Goal: Transaction & Acquisition: Purchase product/service

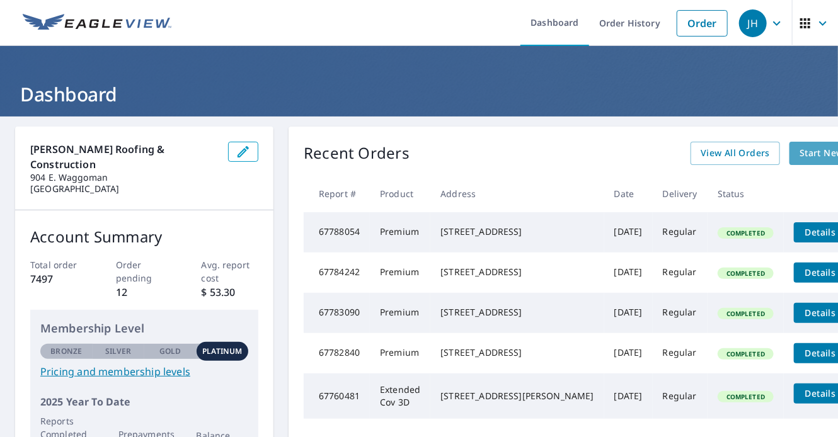
click at [800, 156] on span "Start New Order" at bounding box center [836, 154] width 73 height 16
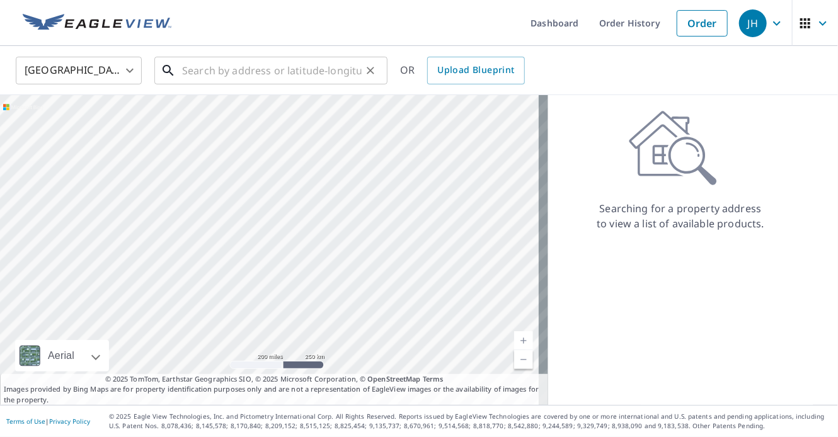
click at [199, 76] on input "text" at bounding box center [272, 70] width 180 height 35
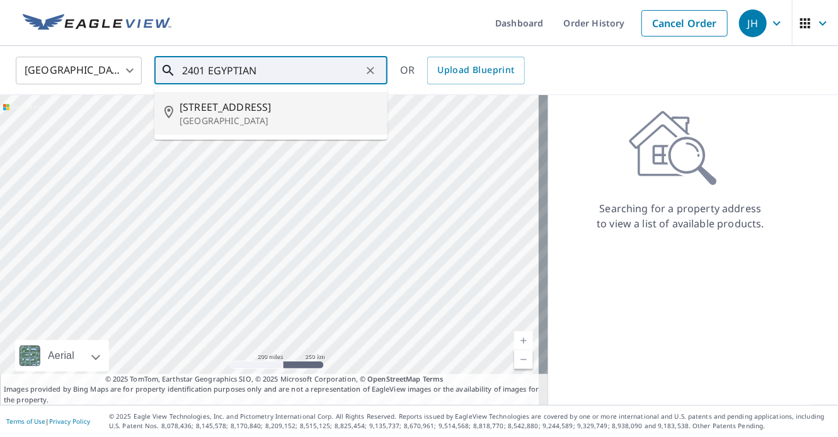
click at [221, 115] on p "[GEOGRAPHIC_DATA]" at bounding box center [279, 121] width 198 height 13
type input "[STREET_ADDRESS]"
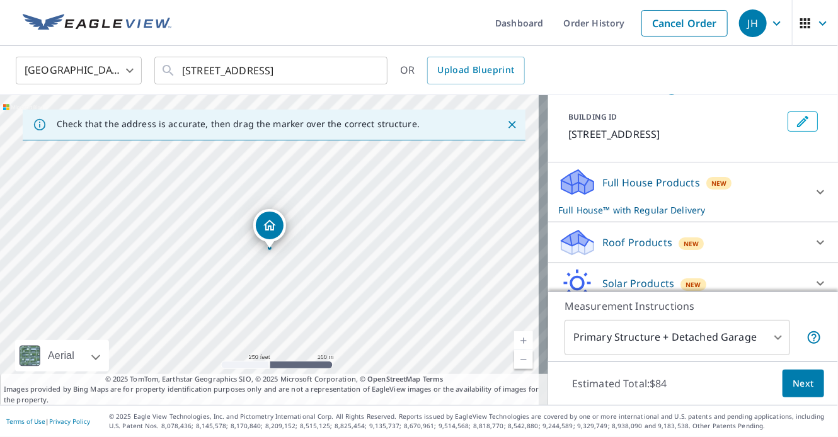
scroll to position [126, 0]
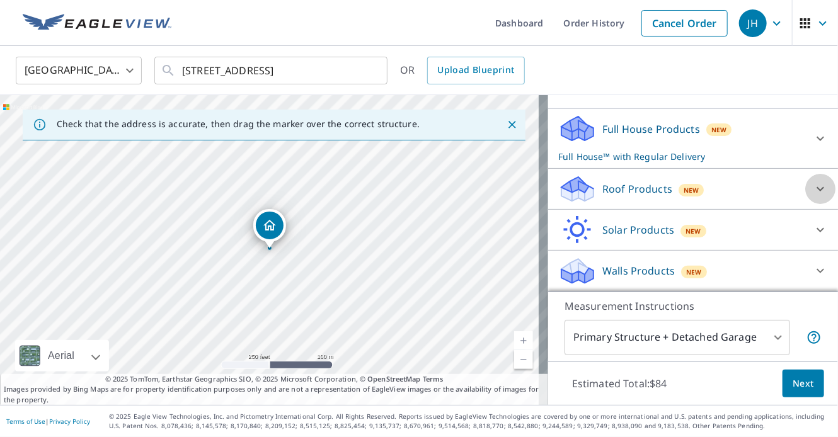
click at [813, 191] on icon at bounding box center [820, 188] width 15 height 15
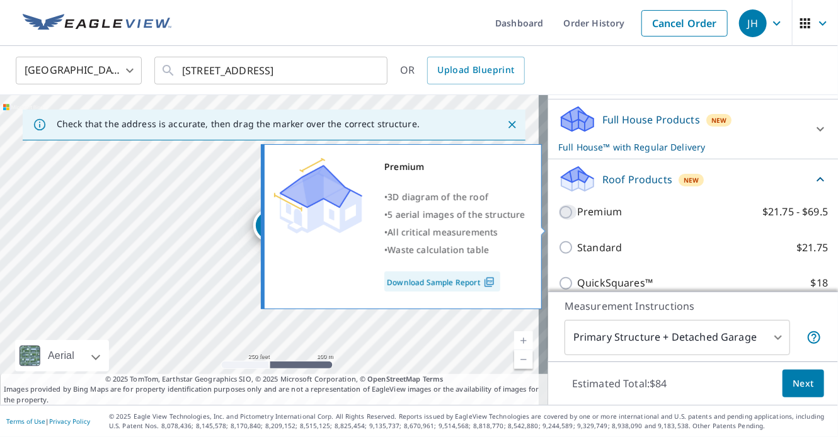
click at [558, 220] on input "Premium $21.75 - $69.5" at bounding box center [567, 212] width 19 height 15
checkbox input "true"
checkbox input "false"
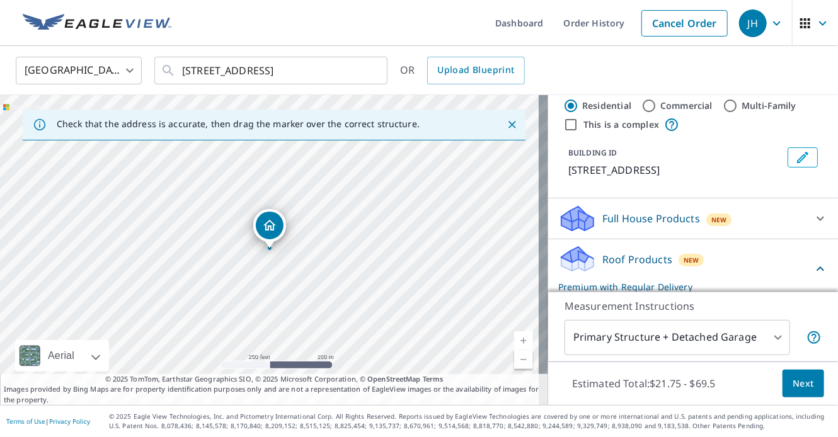
scroll to position [0, 0]
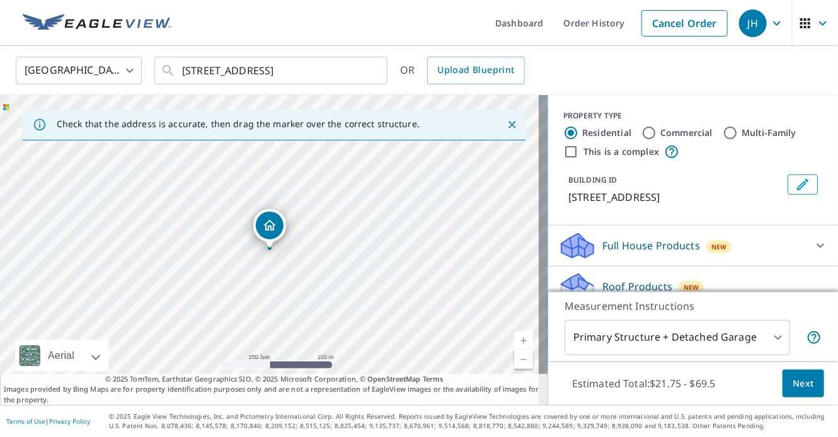
click at [793, 384] on span "Next" at bounding box center [803, 384] width 21 height 16
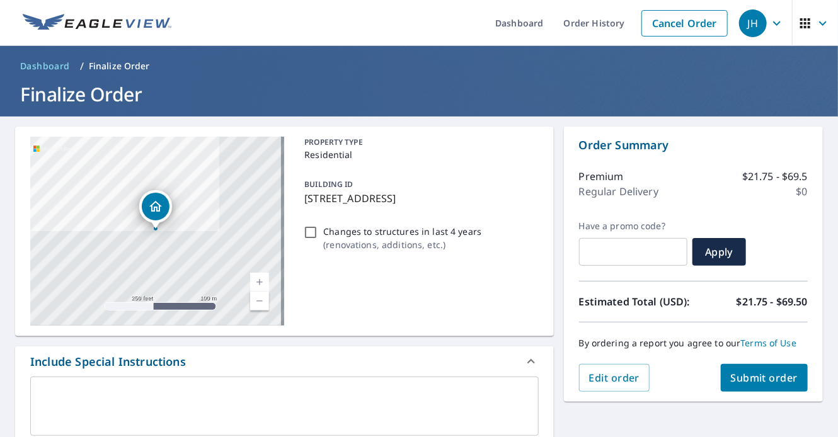
scroll to position [126, 0]
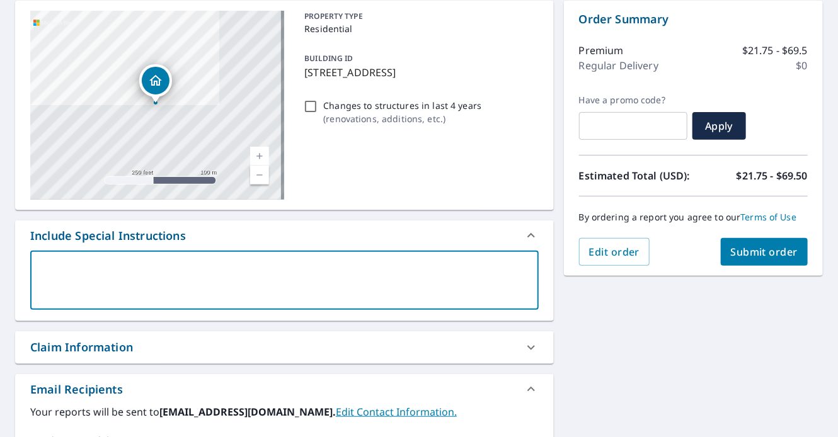
click at [112, 271] on textarea at bounding box center [284, 281] width 491 height 36
click at [524, 348] on icon at bounding box center [531, 347] width 15 height 15
checkbox input "true"
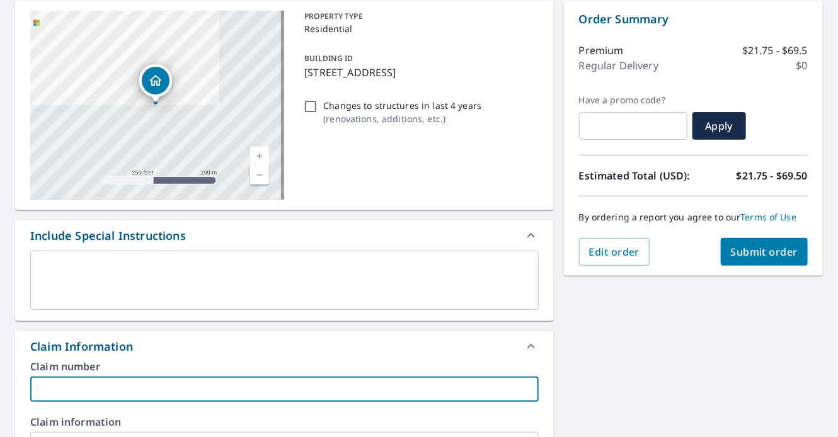
click at [43, 389] on input "text" at bounding box center [284, 389] width 509 height 25
type input "2"
checkbox input "true"
type input "2-"
checkbox input "true"
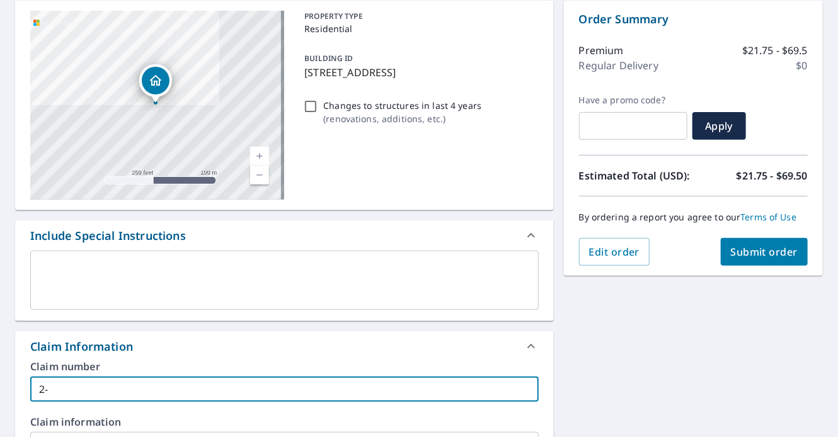
type input "2-2"
checkbox input "true"
type input "2-25"
checkbox input "true"
type input "2-250"
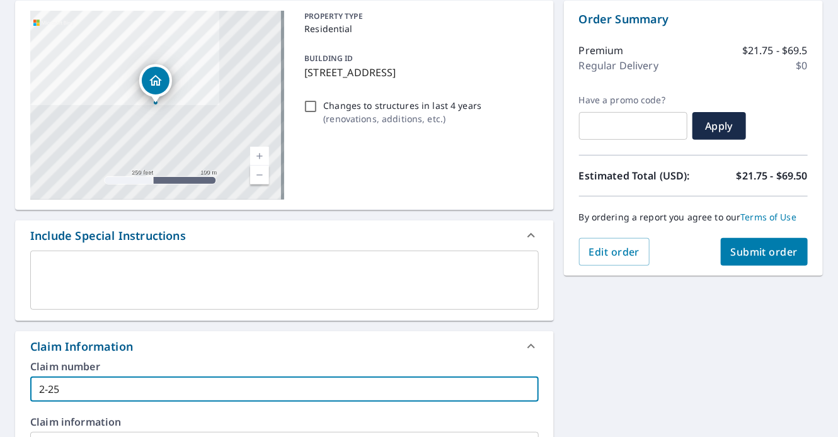
checkbox input "true"
type input "2-2501"
checkbox input "true"
type input "2-25012"
checkbox input "true"
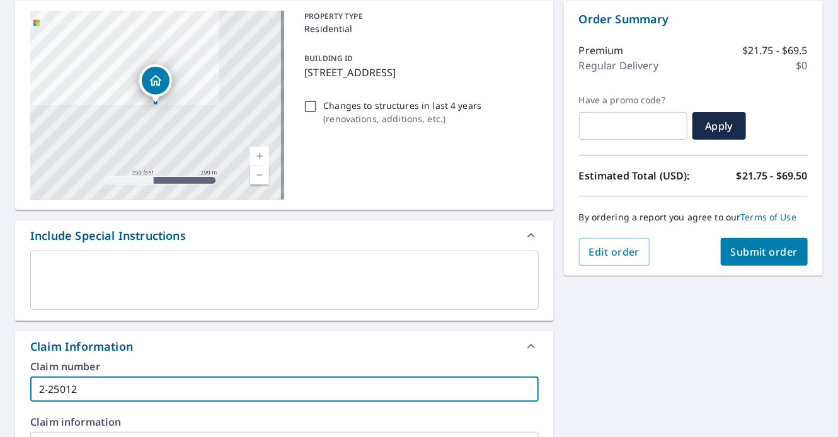
type input "2-250129"
checkbox input "true"
type input "2-2501295"
checkbox input "true"
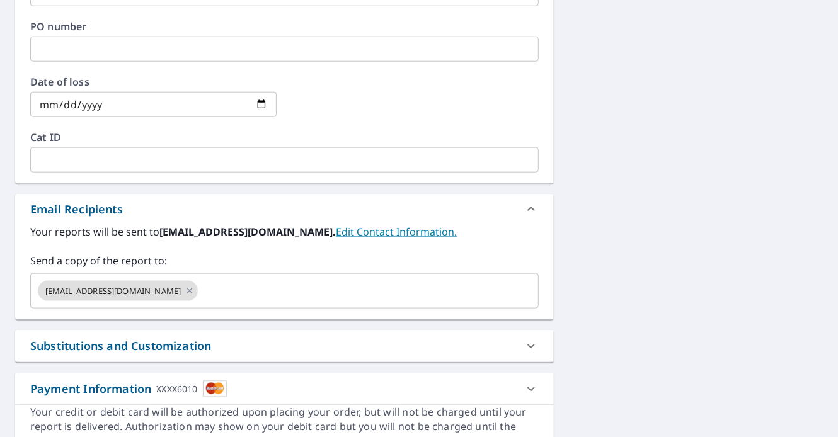
scroll to position [640, 0]
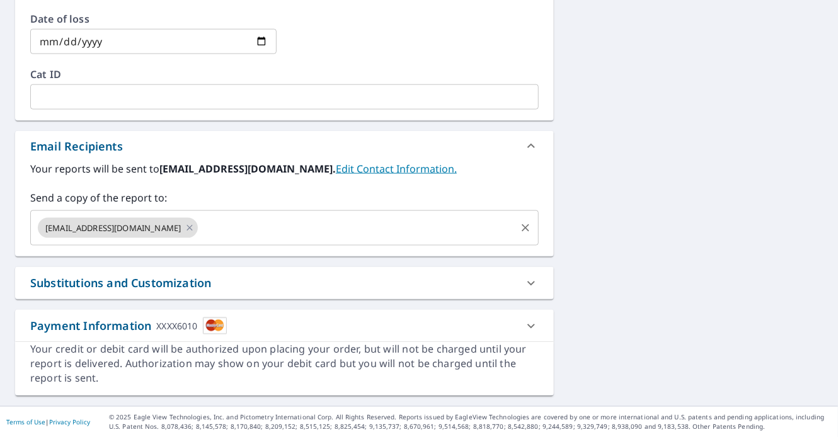
type input "2-2501295"
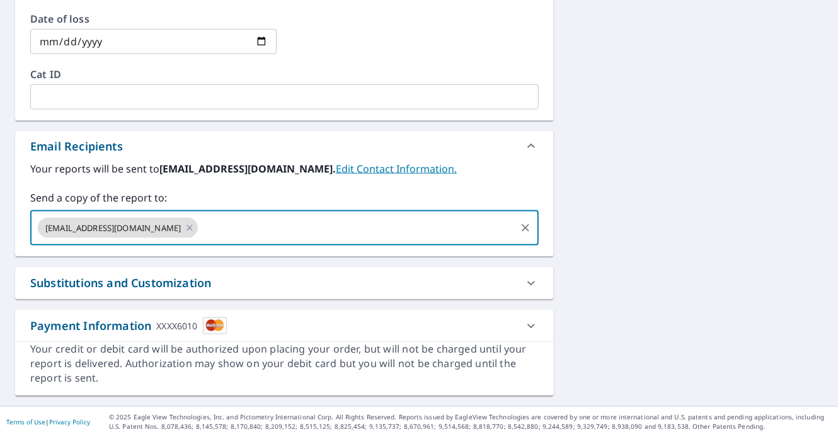
click at [318, 222] on input "text" at bounding box center [357, 228] width 314 height 24
type input "[EMAIL_ADDRESS][DOMAIN_NAME]"
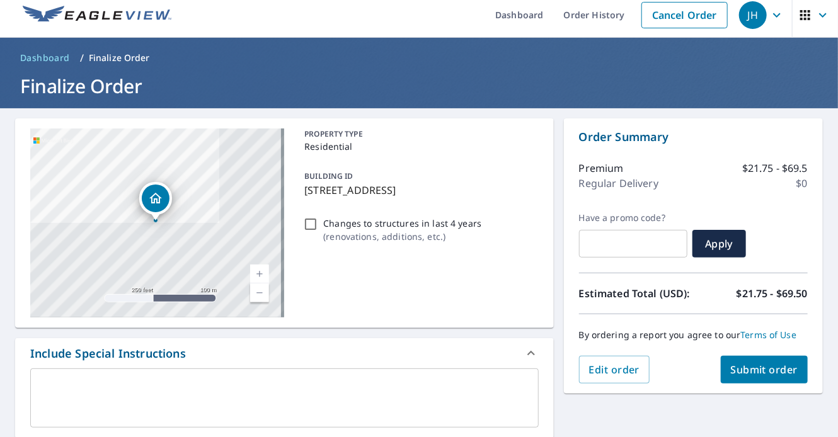
scroll to position [0, 0]
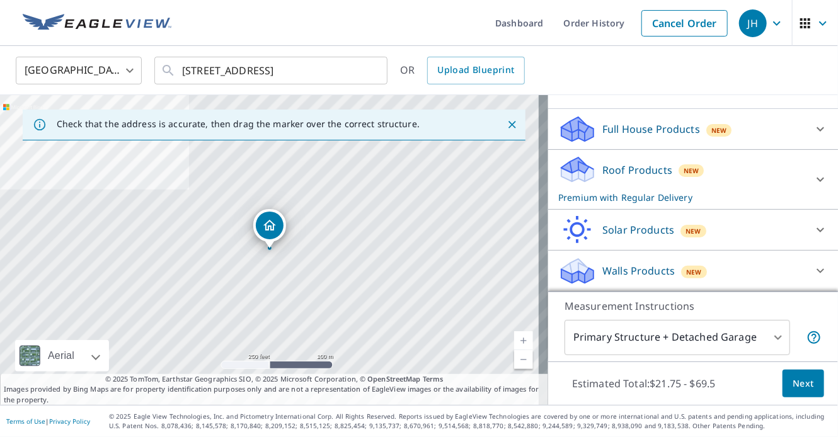
scroll to position [130, 0]
click at [813, 177] on icon at bounding box center [820, 179] width 15 height 15
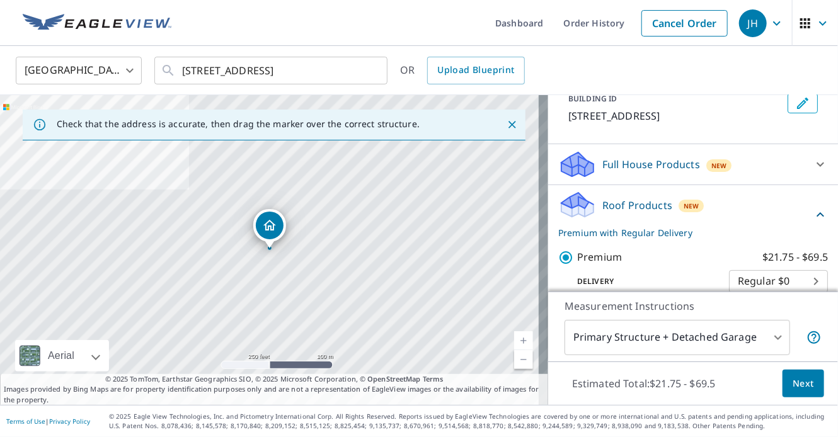
scroll to position [67, 0]
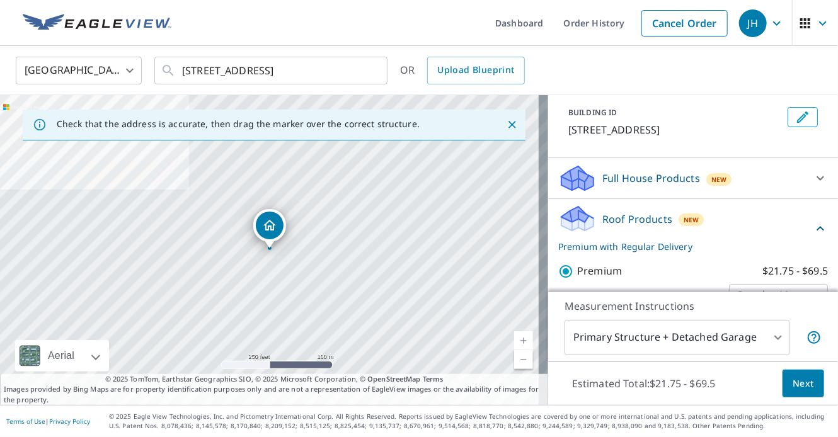
click at [813, 186] on icon at bounding box center [820, 178] width 15 height 15
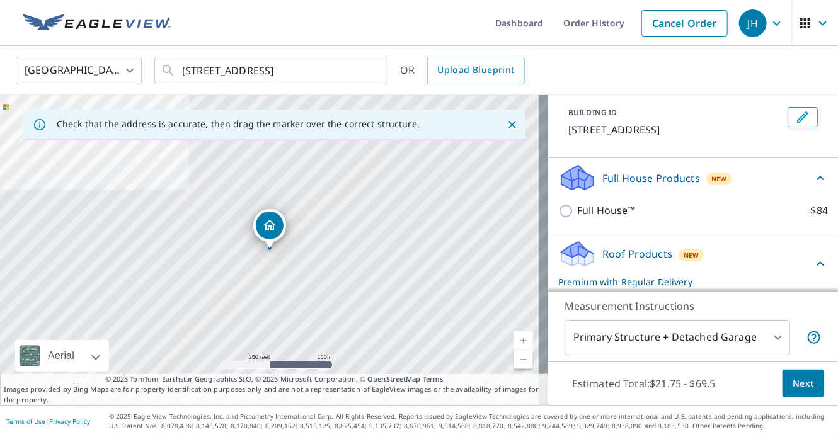
click at [813, 186] on icon at bounding box center [820, 178] width 15 height 15
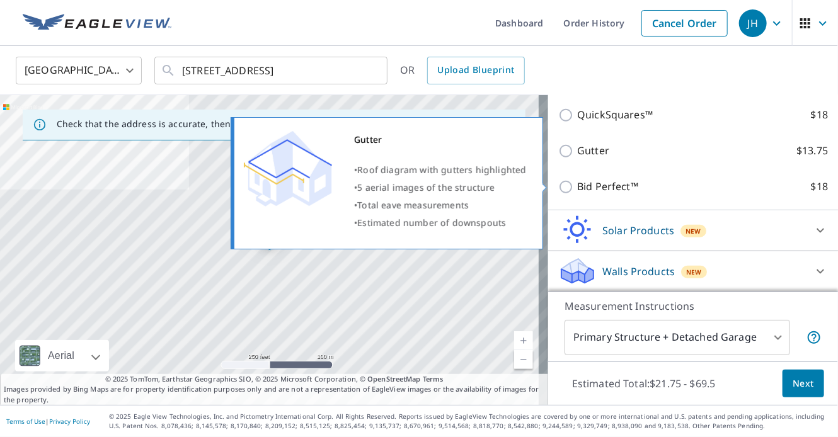
scroll to position [336, 0]
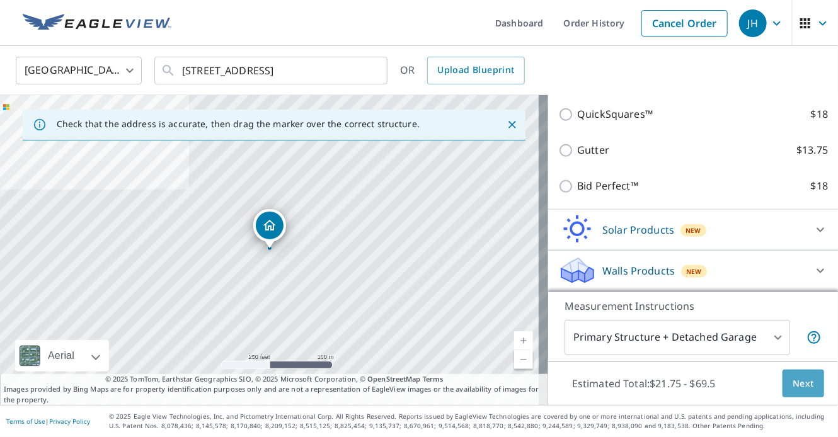
click at [796, 384] on span "Next" at bounding box center [803, 384] width 21 height 16
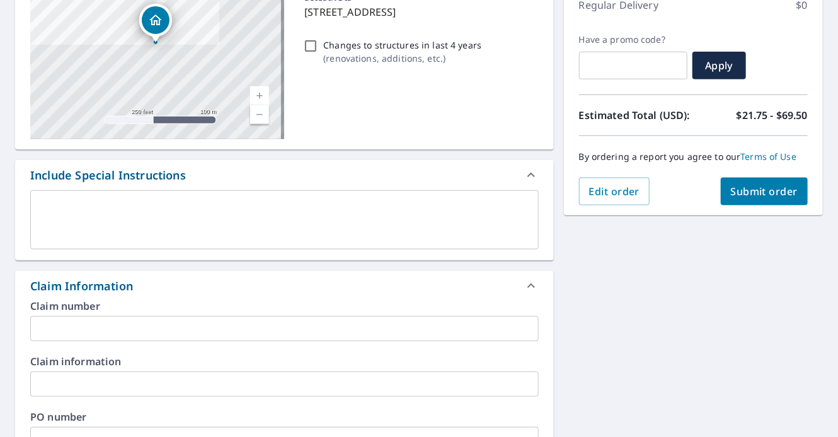
scroll to position [189, 0]
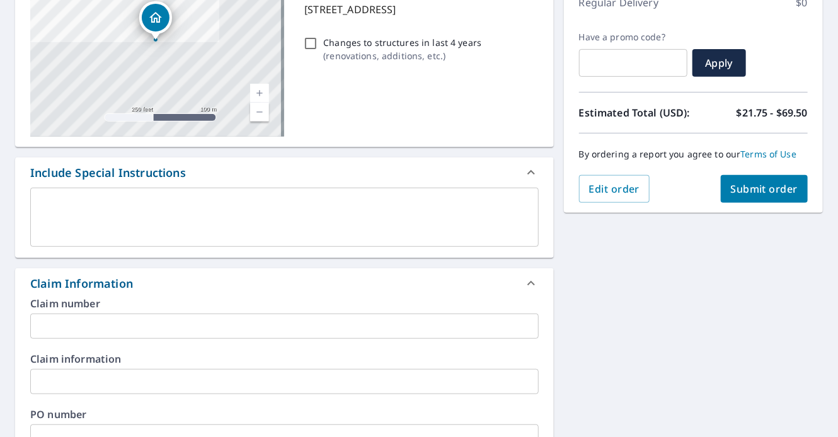
click at [39, 321] on input "text" at bounding box center [284, 326] width 509 height 25
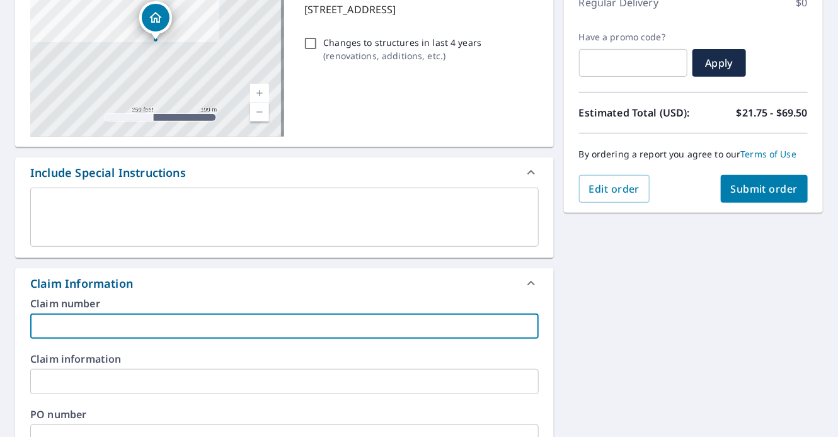
type input "2"
checkbox input "true"
type input "2-"
checkbox input "true"
type input "2-2"
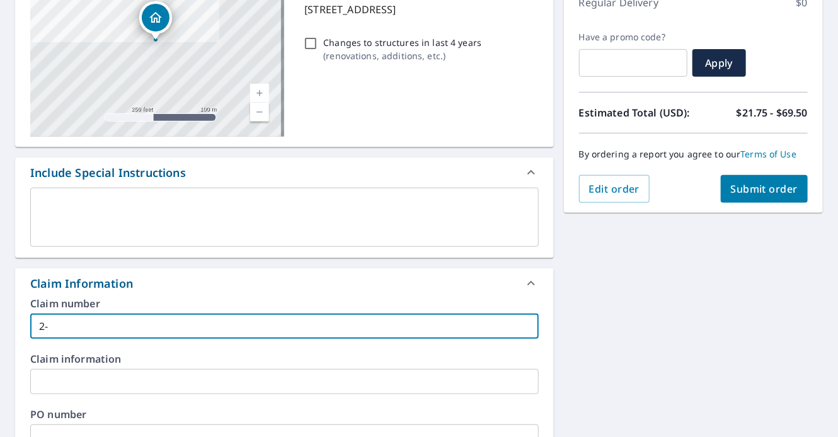
checkbox input "true"
type input "2-25"
checkbox input "true"
type input "2-250"
checkbox input "true"
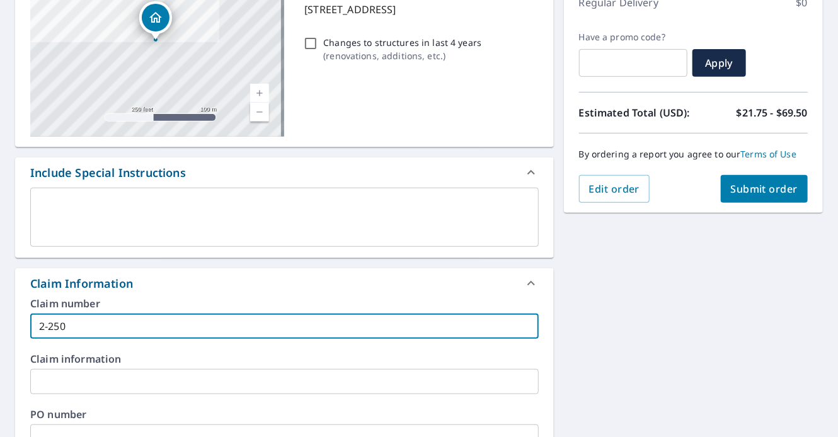
type input "2-2501"
checkbox input "true"
type input "2-25012"
checkbox input "true"
type input "2-250129"
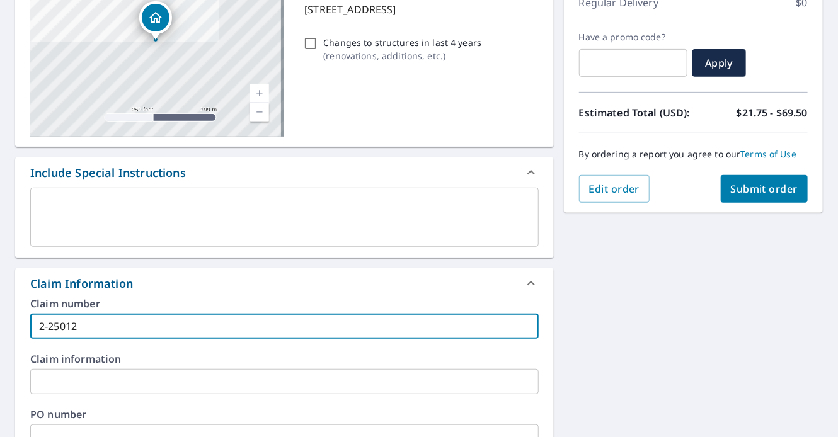
checkbox input "true"
type input "2-2501295"
checkbox input "true"
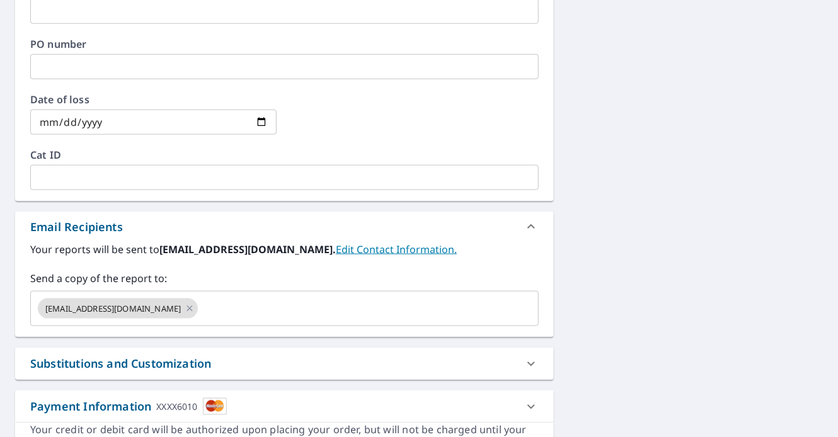
scroll to position [567, 0]
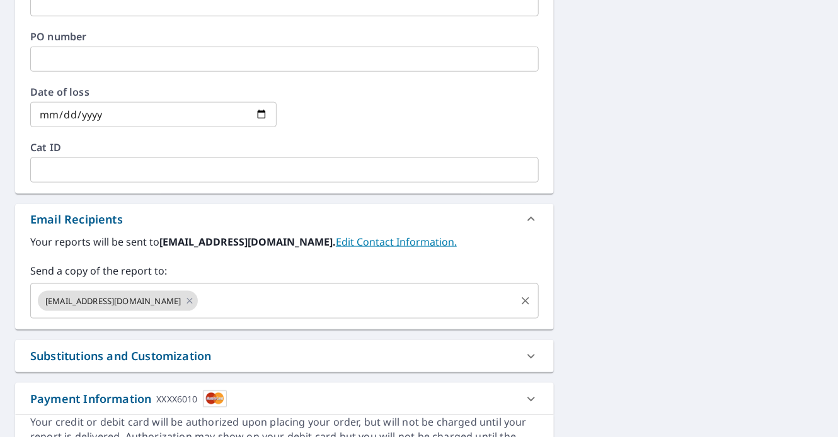
type input "2-2501295"
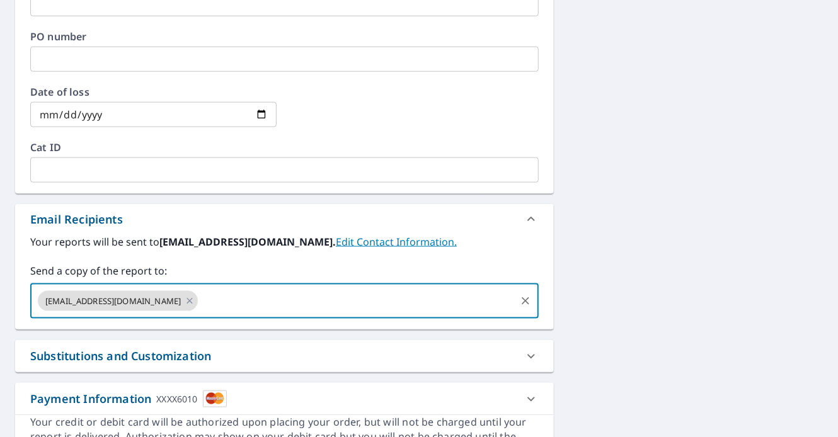
drag, startPoint x: 222, startPoint y: 300, endPoint x: 212, endPoint y: 295, distance: 11.8
click at [222, 299] on input "text" at bounding box center [357, 301] width 314 height 24
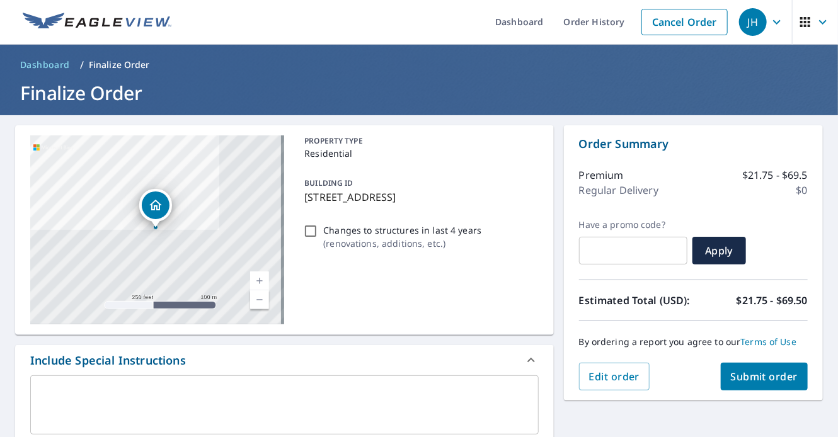
scroll to position [0, 0]
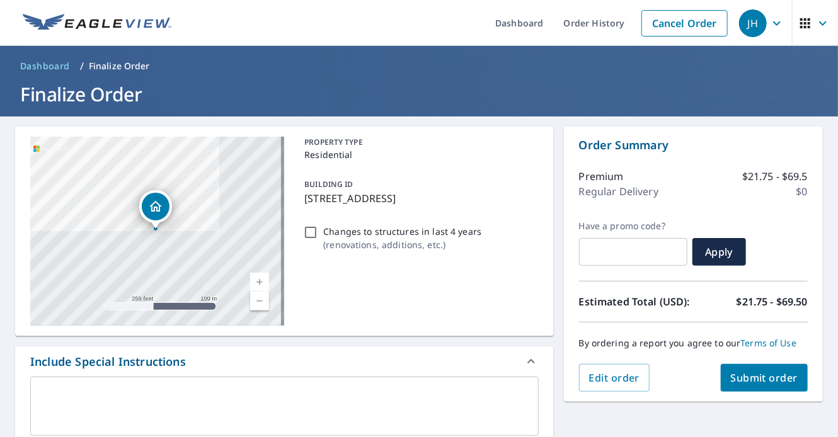
type input "[EMAIL_ADDRESS][DOMAIN_NAME]"
checkbox input "true"
click at [84, 381] on div "x ​" at bounding box center [284, 406] width 509 height 59
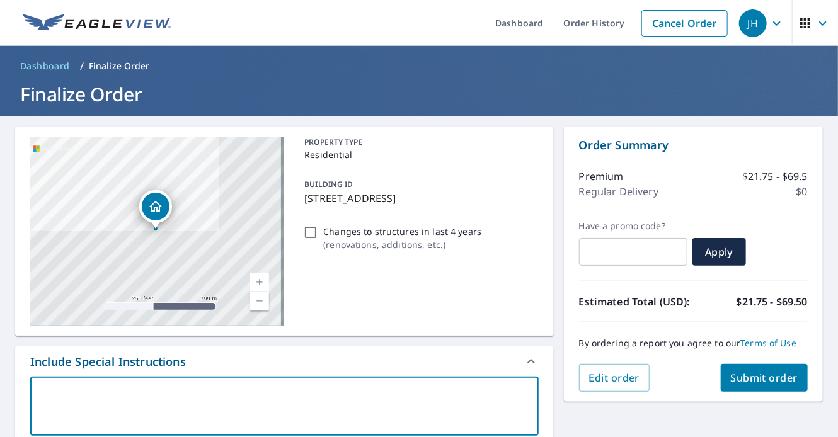
type textarea "I"
type textarea "x"
checkbox input "true"
type textarea "IN"
type textarea "x"
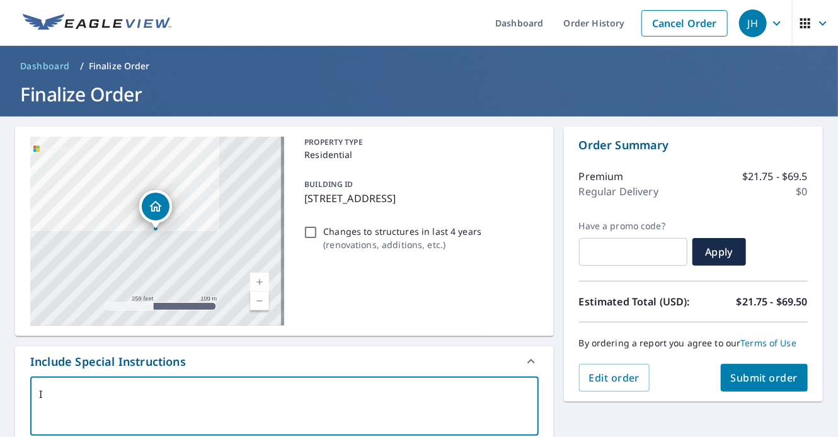
checkbox input "true"
type textarea "INC"
type textarea "x"
checkbox input "true"
type textarea "INCL"
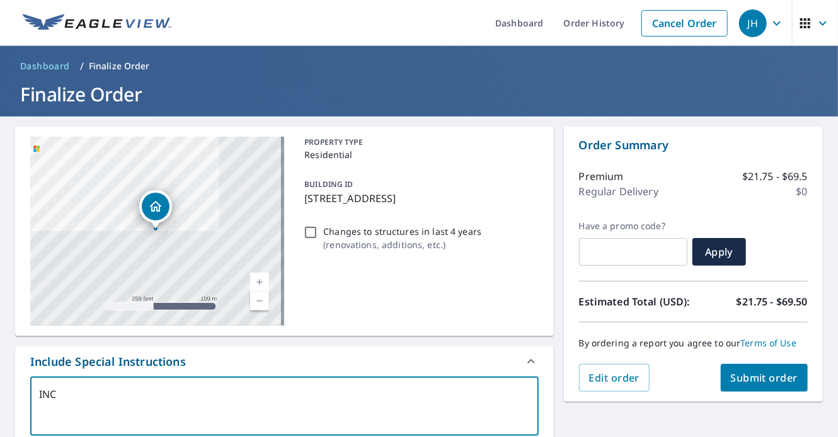
type textarea "x"
checkbox input "true"
type textarea "INCLU"
type textarea "x"
checkbox input "true"
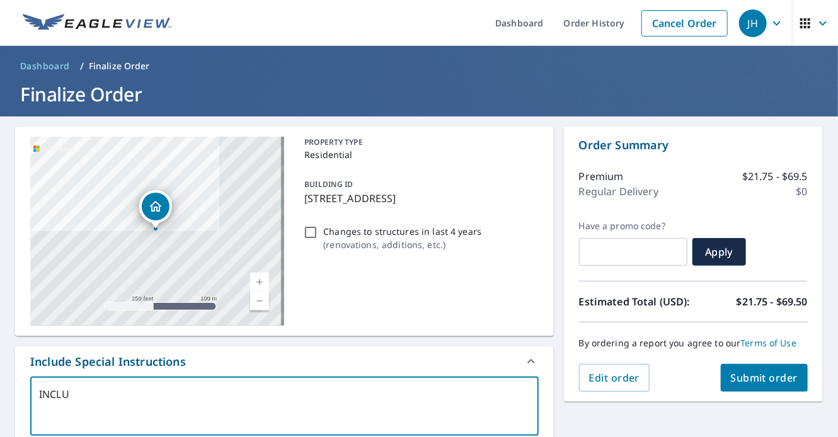
type textarea "INCLUD"
type textarea "x"
checkbox input "true"
type textarea "INCLUDE"
type textarea "x"
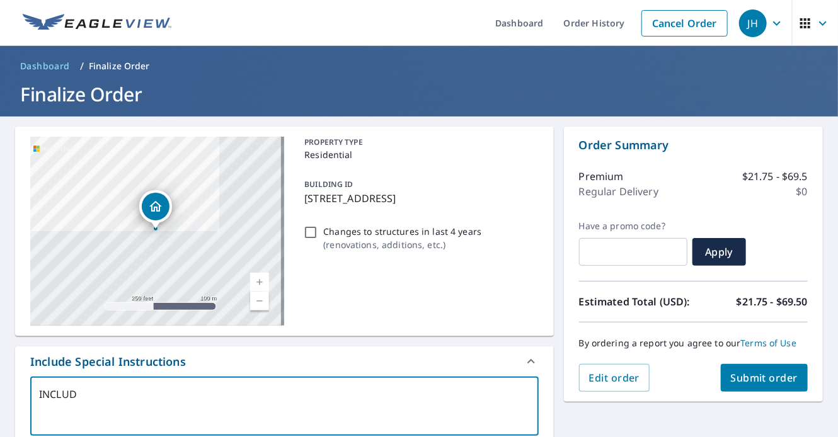
checkbox input "true"
type textarea "INCLUDE"
type textarea "x"
checkbox input "true"
type textarea "INCLUDE A"
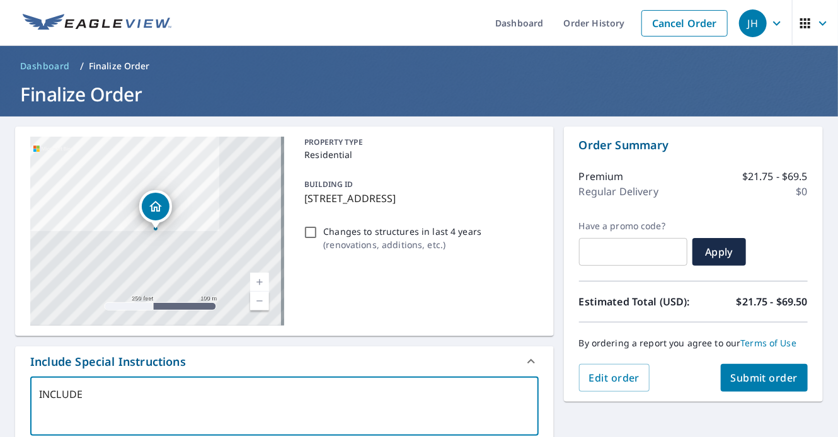
type textarea "x"
checkbox input "true"
type textarea "INCLUDE AL"
type textarea "x"
checkbox input "true"
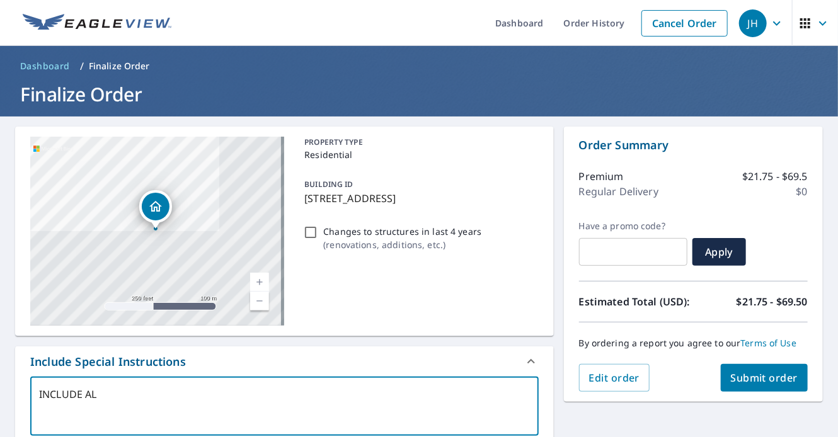
type textarea "INCLUDE ALL"
type textarea "x"
checkbox input "true"
type textarea "INCLUDE ALL"
type textarea "x"
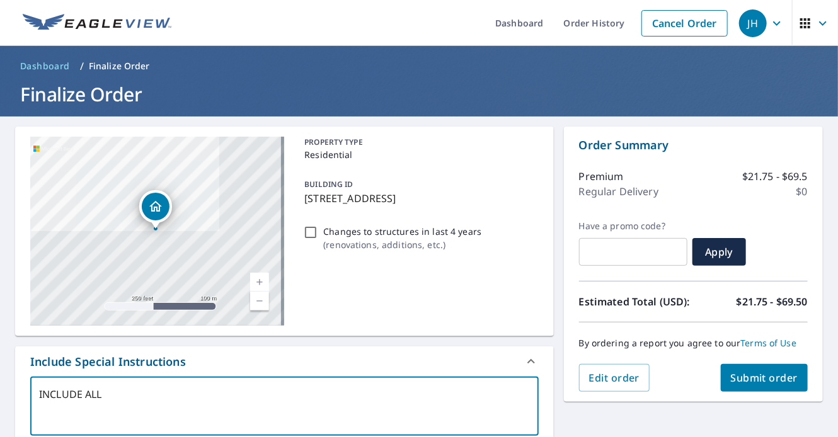
checkbox input "true"
type textarea "INCLUDE ALL S"
type textarea "x"
checkbox input "true"
type textarea "INCLUDE ALL ST"
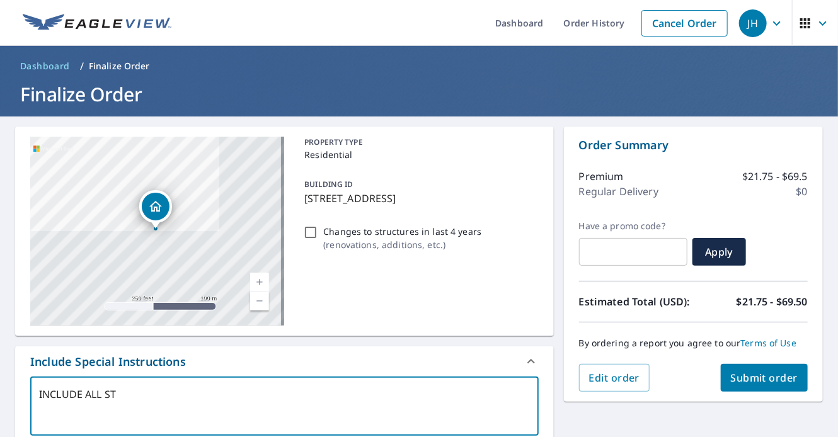
type textarea "x"
checkbox input "true"
type textarea "INCLUDE ALL STR"
type textarea "x"
checkbox input "true"
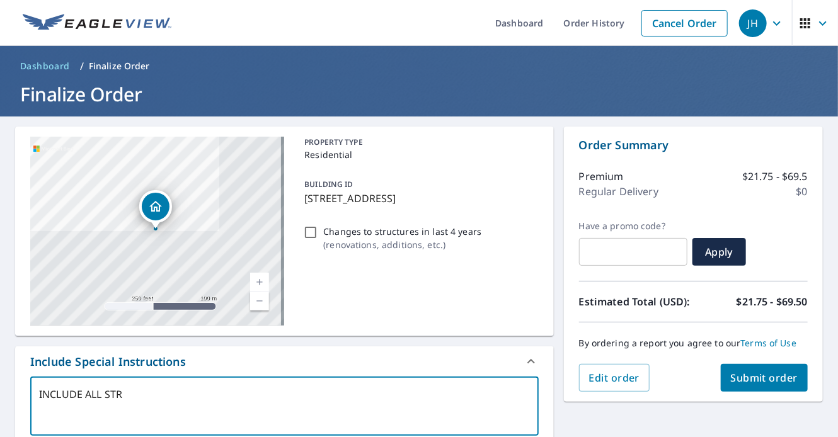
type textarea "INCLUDE ALL STRU"
type textarea "x"
checkbox input "true"
type textarea "INCLUDE ALL STRUC"
type textarea "x"
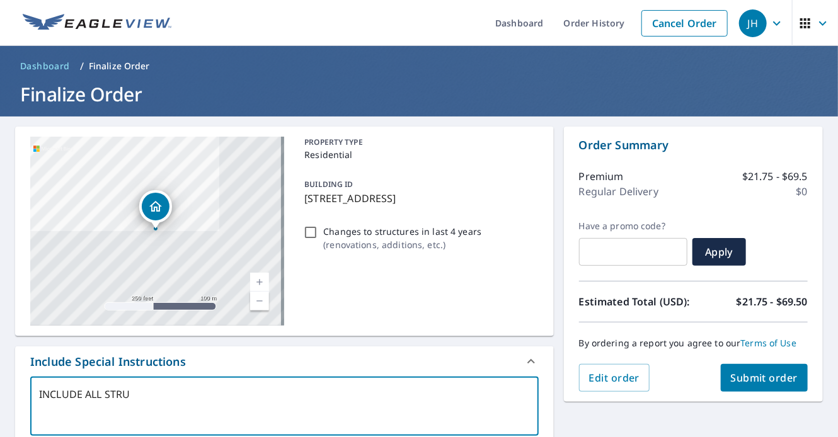
checkbox input "true"
type textarea "INCLUDE ALL STRUCT"
type textarea "x"
checkbox input "true"
type textarea "INCLUDE ALL STRUCTU"
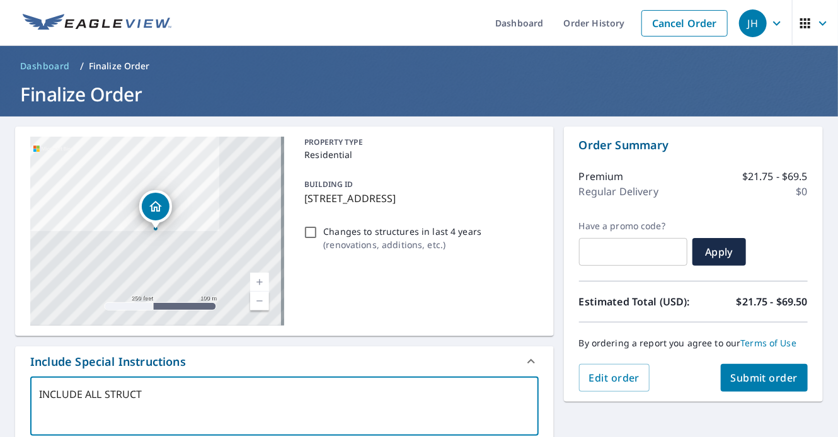
type textarea "x"
checkbox input "true"
type textarea "INCLUDE ALL STRUCTUR"
type textarea "x"
checkbox input "true"
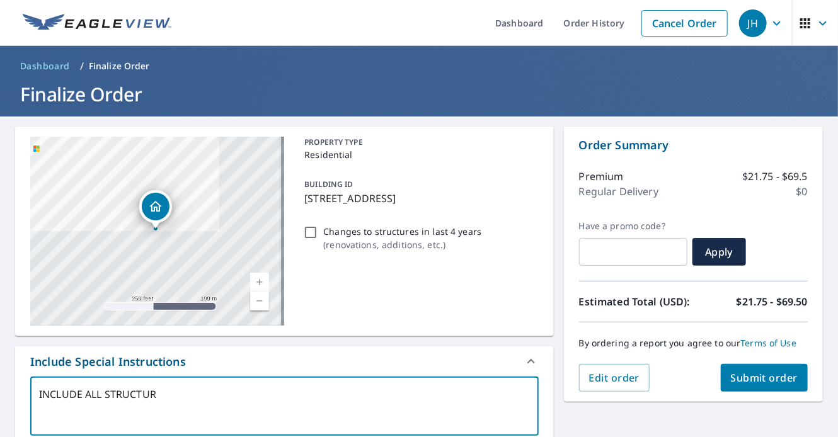
type textarea "INCLUDE ALL STRUCTURE"
type textarea "x"
checkbox input "true"
type textarea "INCLUDE ALL STRUCTURES"
type textarea "x"
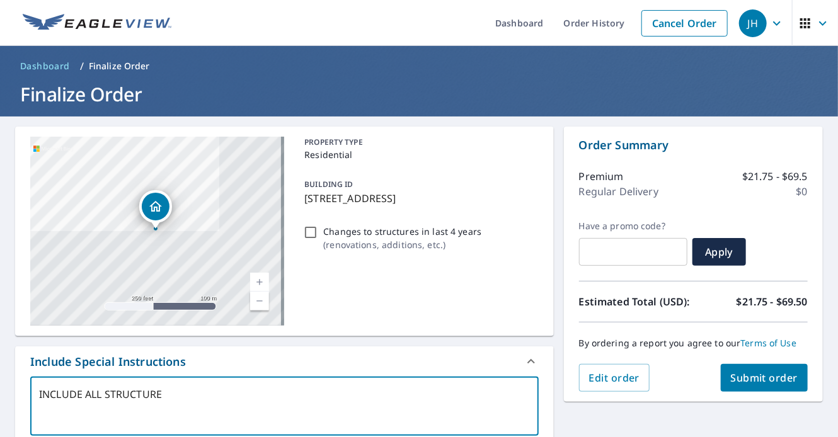
checkbox input "true"
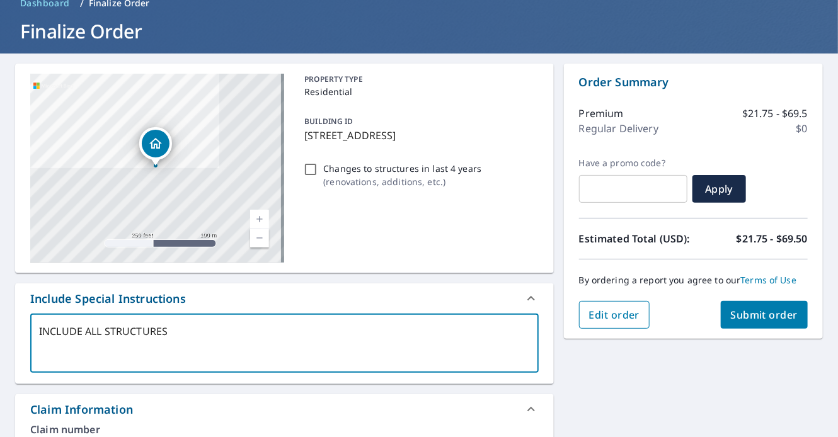
type textarea "INCLUDE ALL STRUCTURES"
type textarea "x"
click at [607, 319] on span "Edit order" at bounding box center [614, 315] width 51 height 14
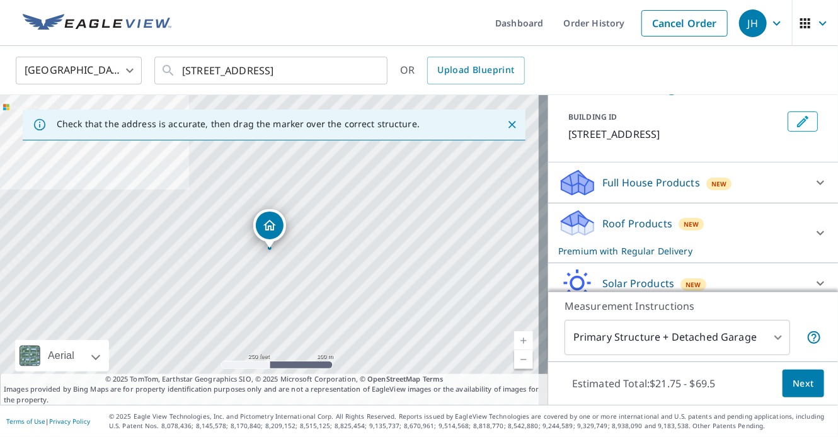
scroll to position [130, 0]
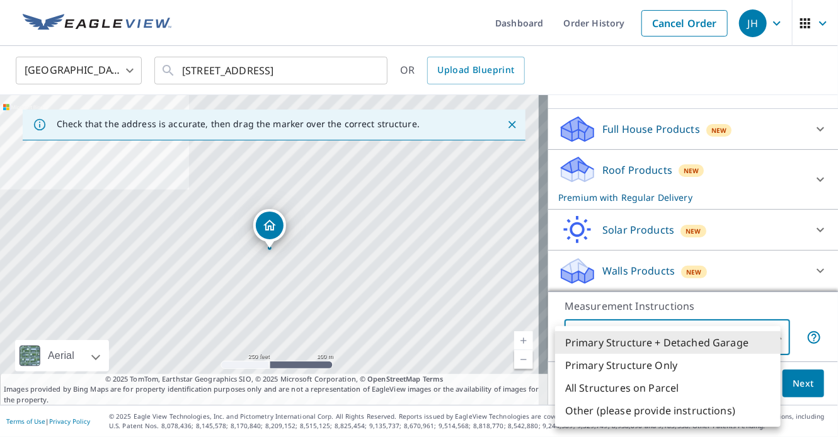
click at [771, 337] on body "JH JH Dashboard Order History Cancel Order JH [GEOGRAPHIC_DATA] [GEOGRAPHIC_DAT…" at bounding box center [419, 218] width 838 height 437
click at [701, 385] on li "All Structures on Parcel" at bounding box center [668, 388] width 226 height 23
type input "3"
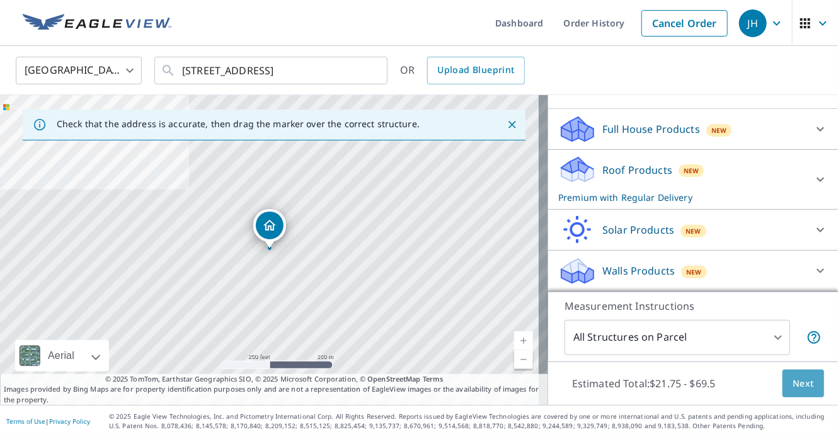
click at [806, 384] on button "Next" at bounding box center [804, 384] width 42 height 28
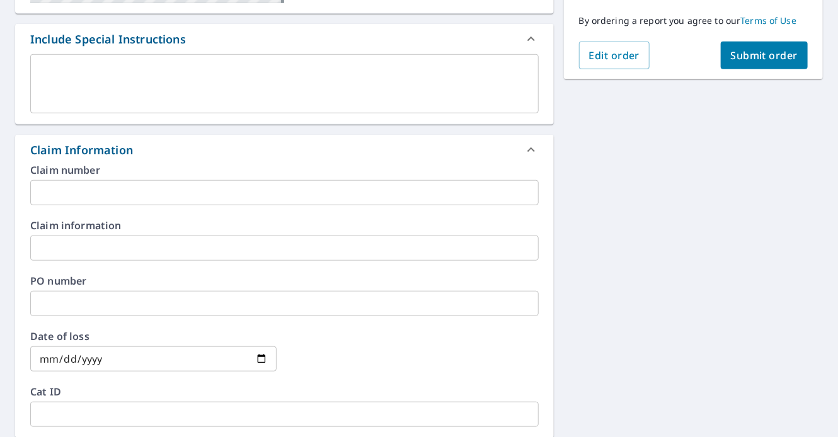
scroll to position [315, 0]
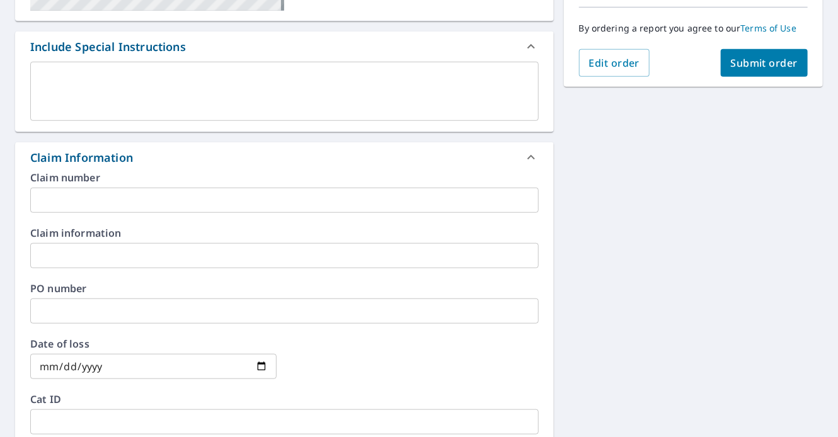
click at [149, 202] on input "text" at bounding box center [284, 200] width 509 height 25
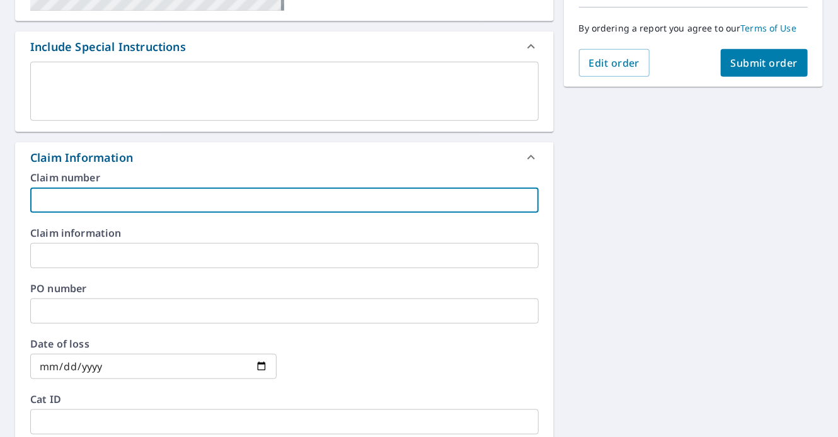
type input "2"
checkbox input "true"
type input "2-"
checkbox input "true"
type input "2-2"
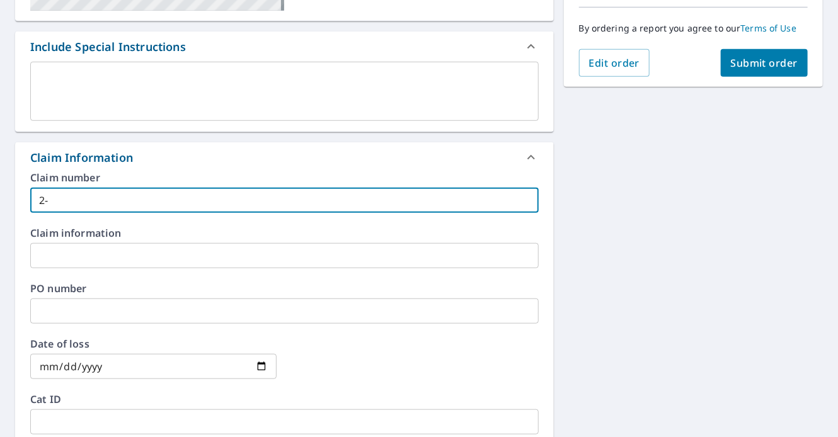
checkbox input "true"
type input "2-25"
checkbox input "true"
type input "2-250"
checkbox input "true"
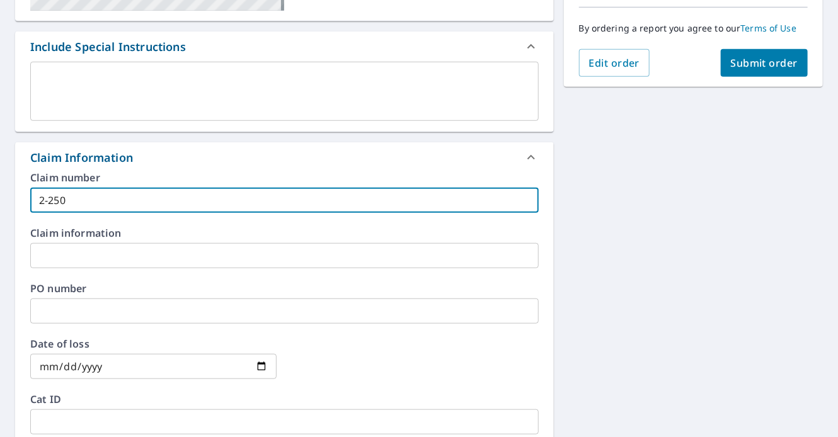
type input "2-2501"
checkbox input "true"
type input "2-25012"
checkbox input "true"
type input "2-250129"
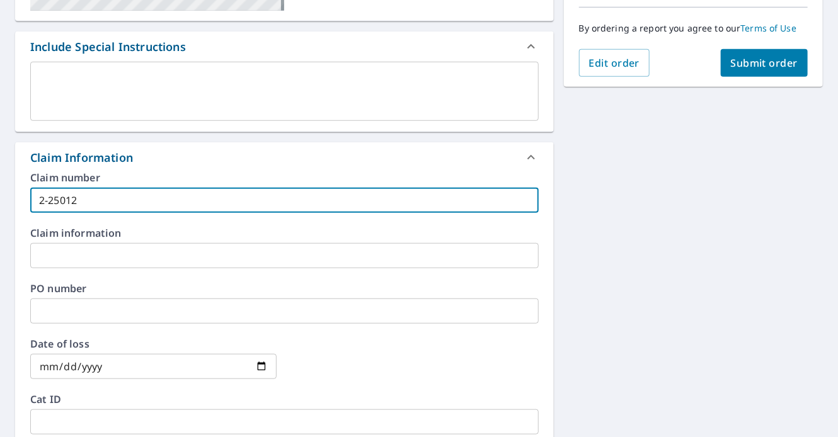
checkbox input "true"
type input "2-2501295"
checkbox input "true"
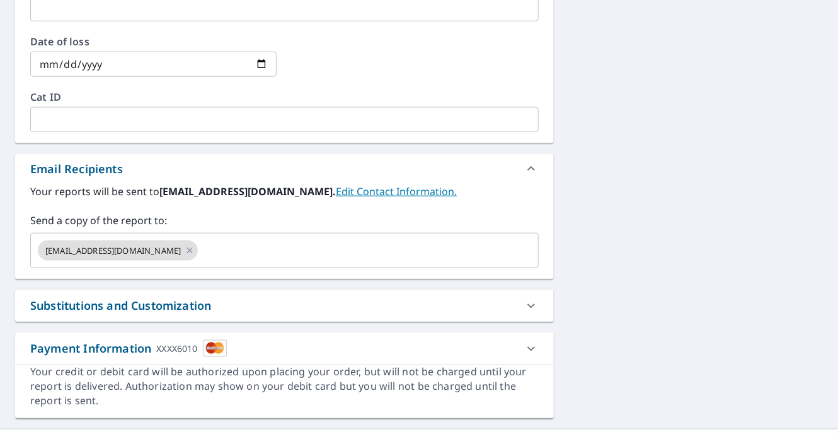
scroll to position [630, 0]
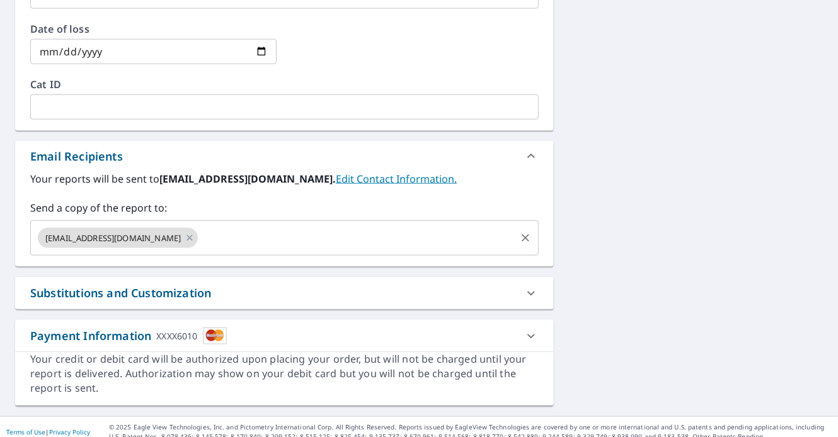
type input "2-2501295"
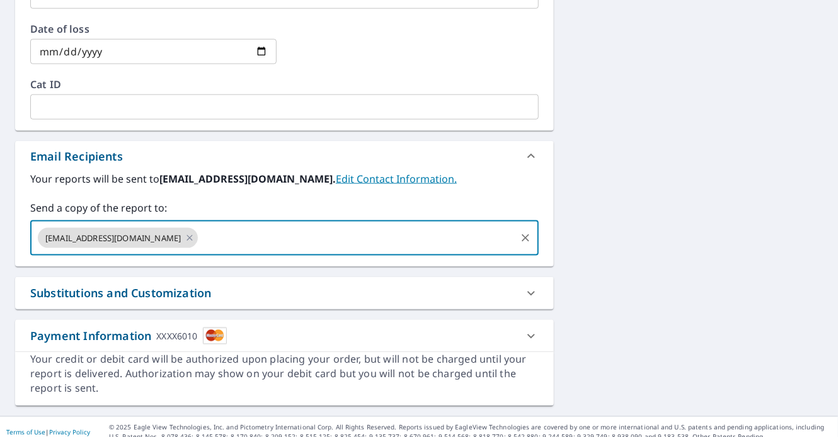
click at [242, 239] on input "text" at bounding box center [357, 238] width 314 height 24
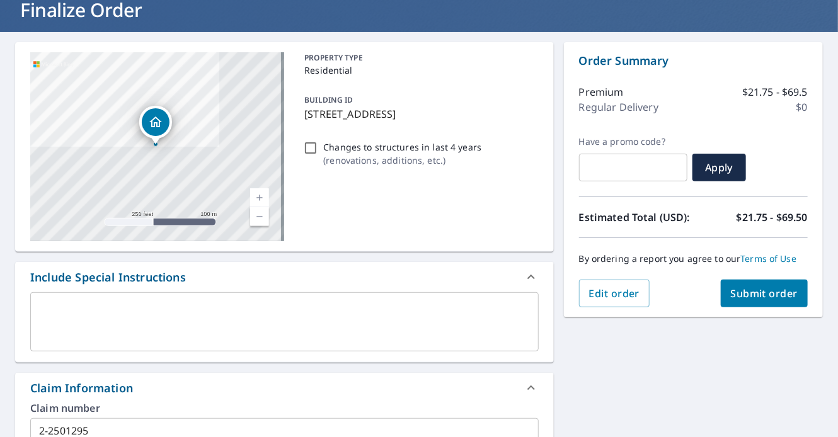
scroll to position [0, 0]
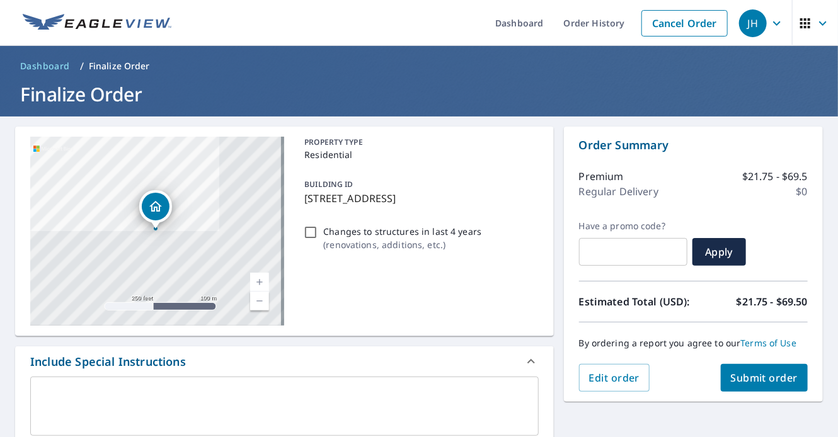
type input "[EMAIL_ADDRESS][DOMAIN_NAME]"
click at [760, 379] on span "Submit order" at bounding box center [764, 378] width 67 height 14
checkbox input "true"
